Goal: Find specific page/section: Find specific page/section

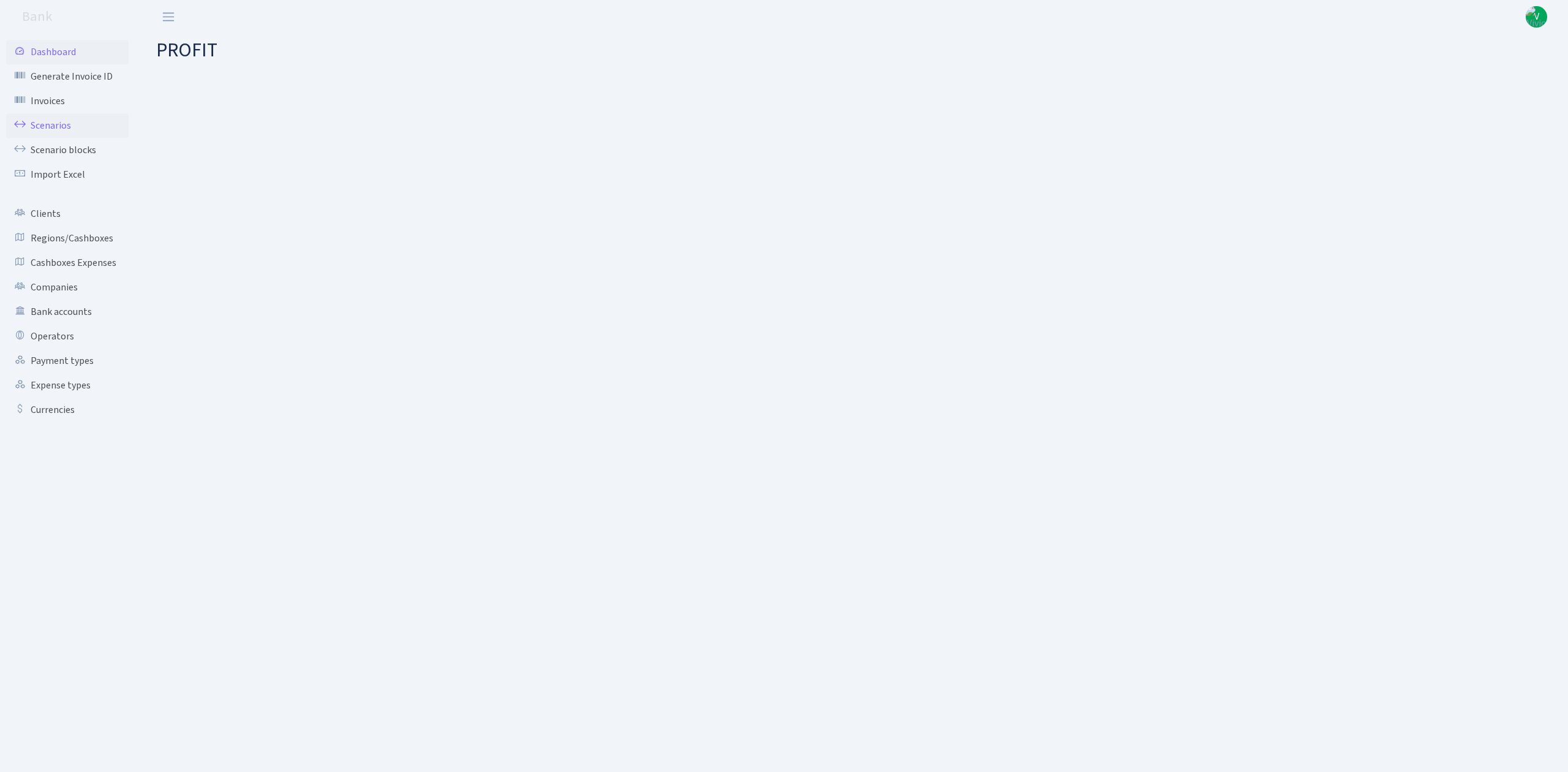
click at [72, 126] on link "Scenarios" at bounding box center [67, 126] width 122 height 25
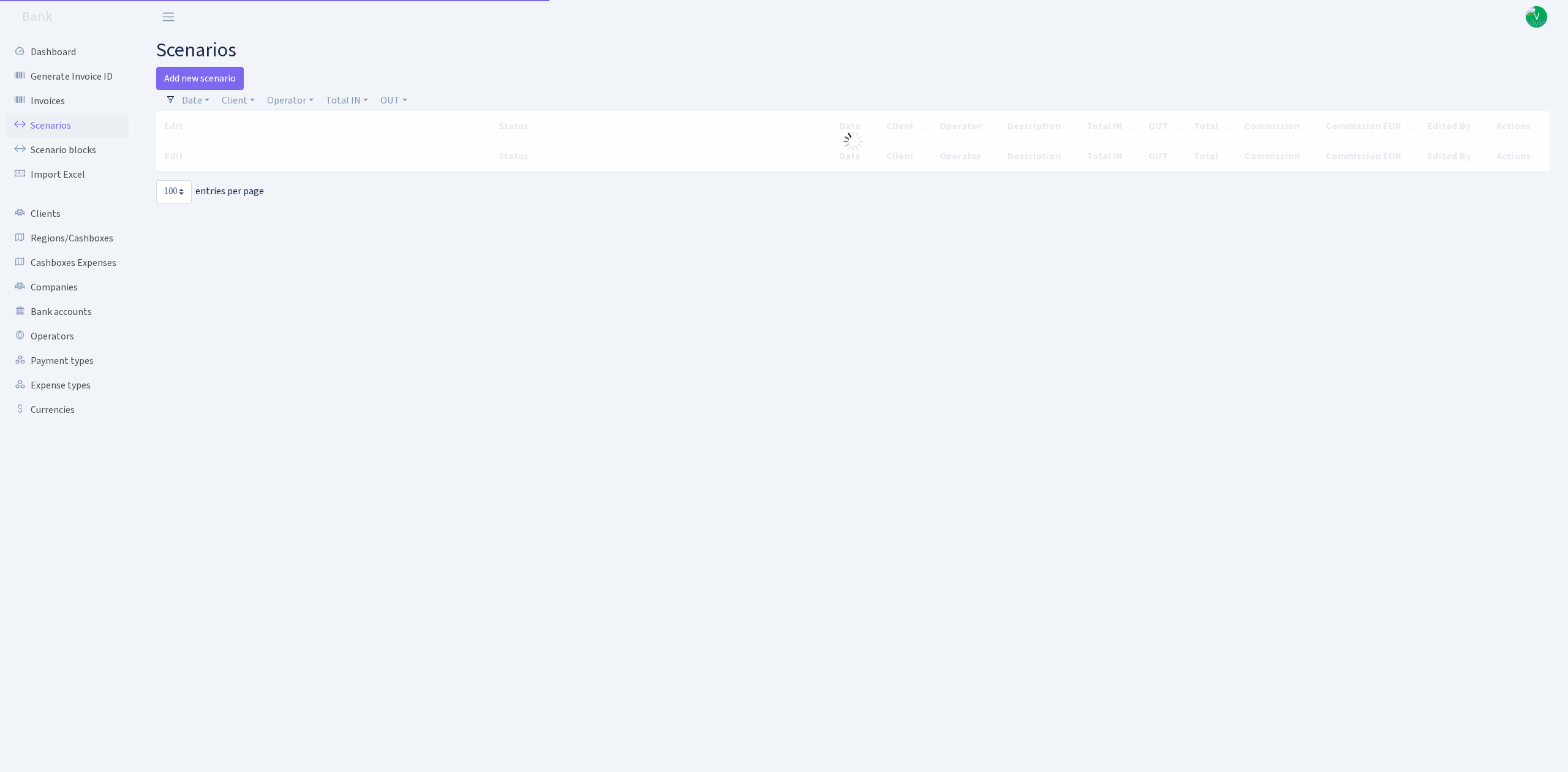
select select "100"
click at [243, 101] on link "Client" at bounding box center [238, 100] width 43 height 21
click at [277, 99] on link "Operator" at bounding box center [290, 100] width 56 height 21
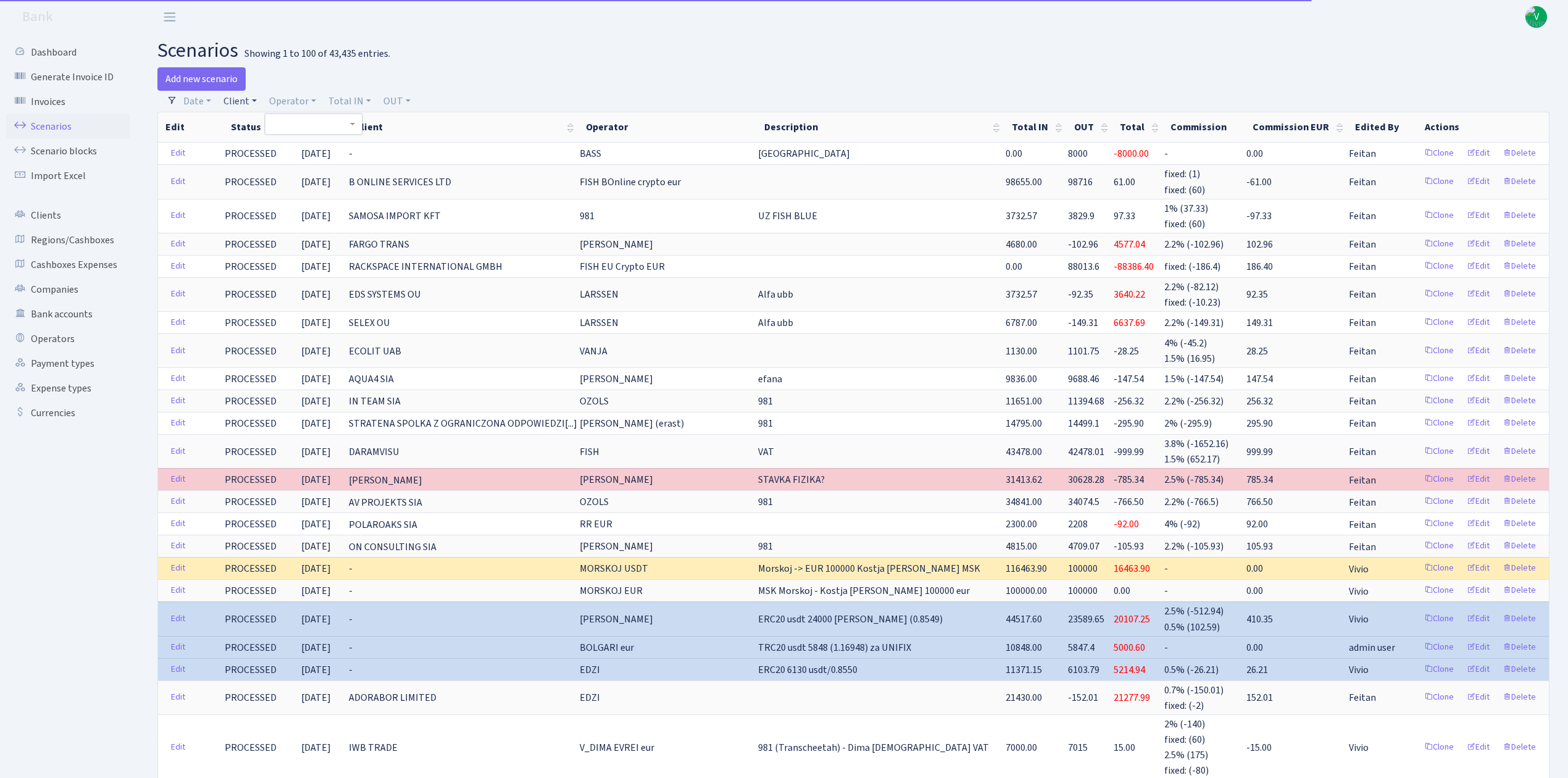
click at [248, 101] on link "Client" at bounding box center [240, 101] width 43 height 21
click at [262, 139] on input "search" at bounding box center [268, 145] width 90 height 19
type input "marlex"
click at [273, 171] on li "MARLEX TRADE GMBH" at bounding box center [268, 175] width 93 height 35
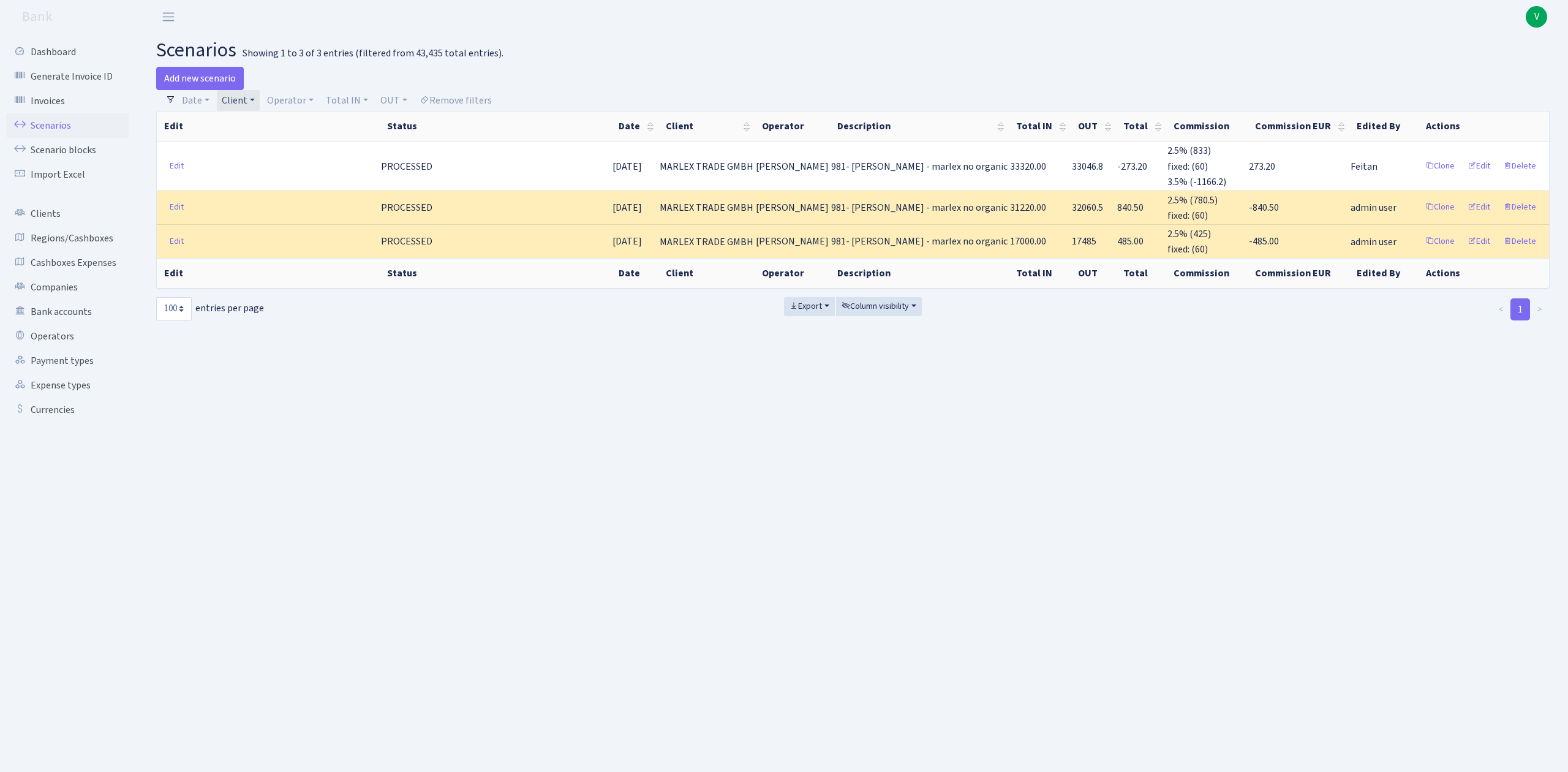
click at [231, 106] on link "Client" at bounding box center [238, 100] width 43 height 21
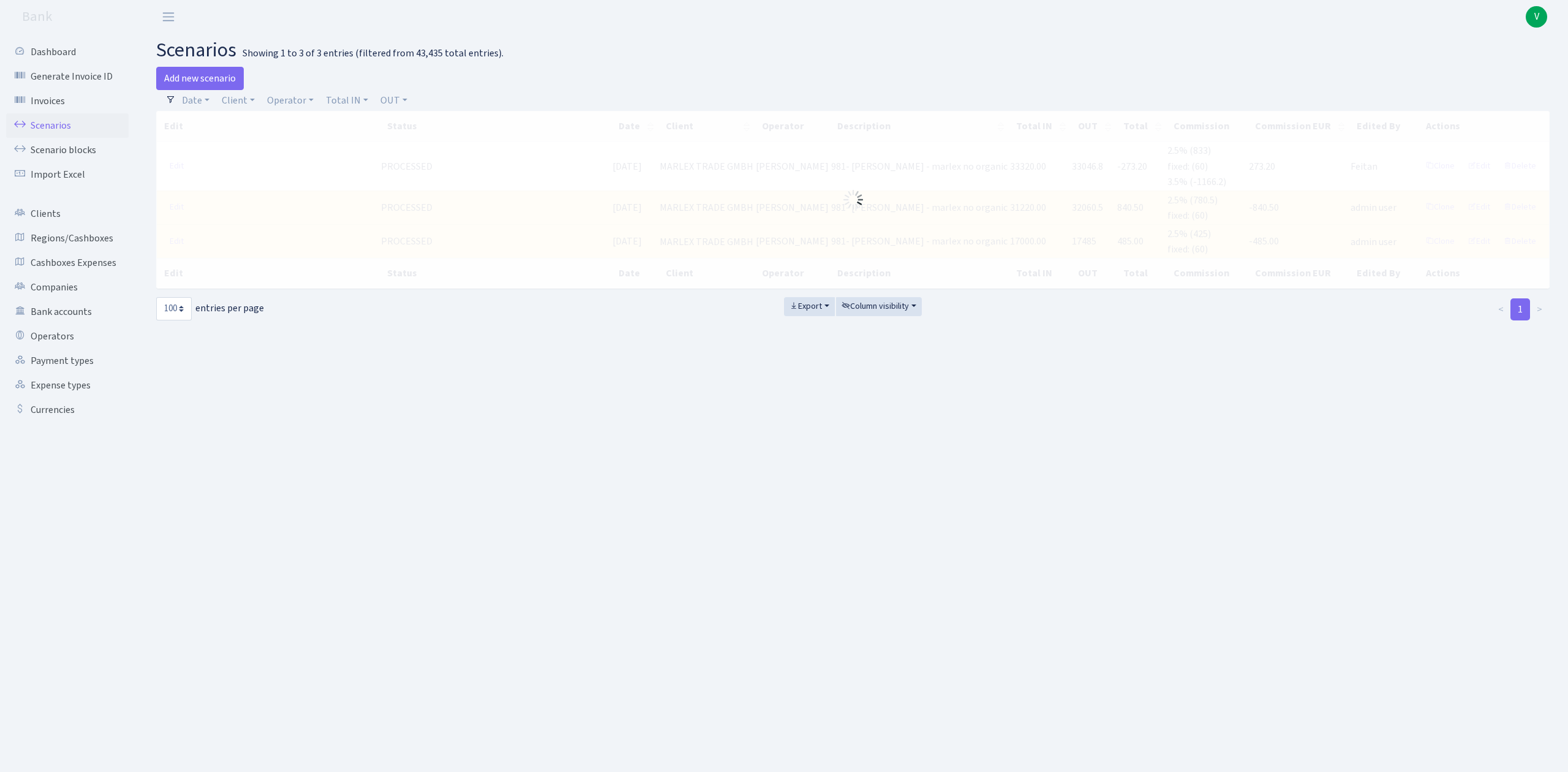
drag, startPoint x: 294, startPoint y: 124, endPoint x: 242, endPoint y: 101, distance: 56.9
